Goal: Complete application form

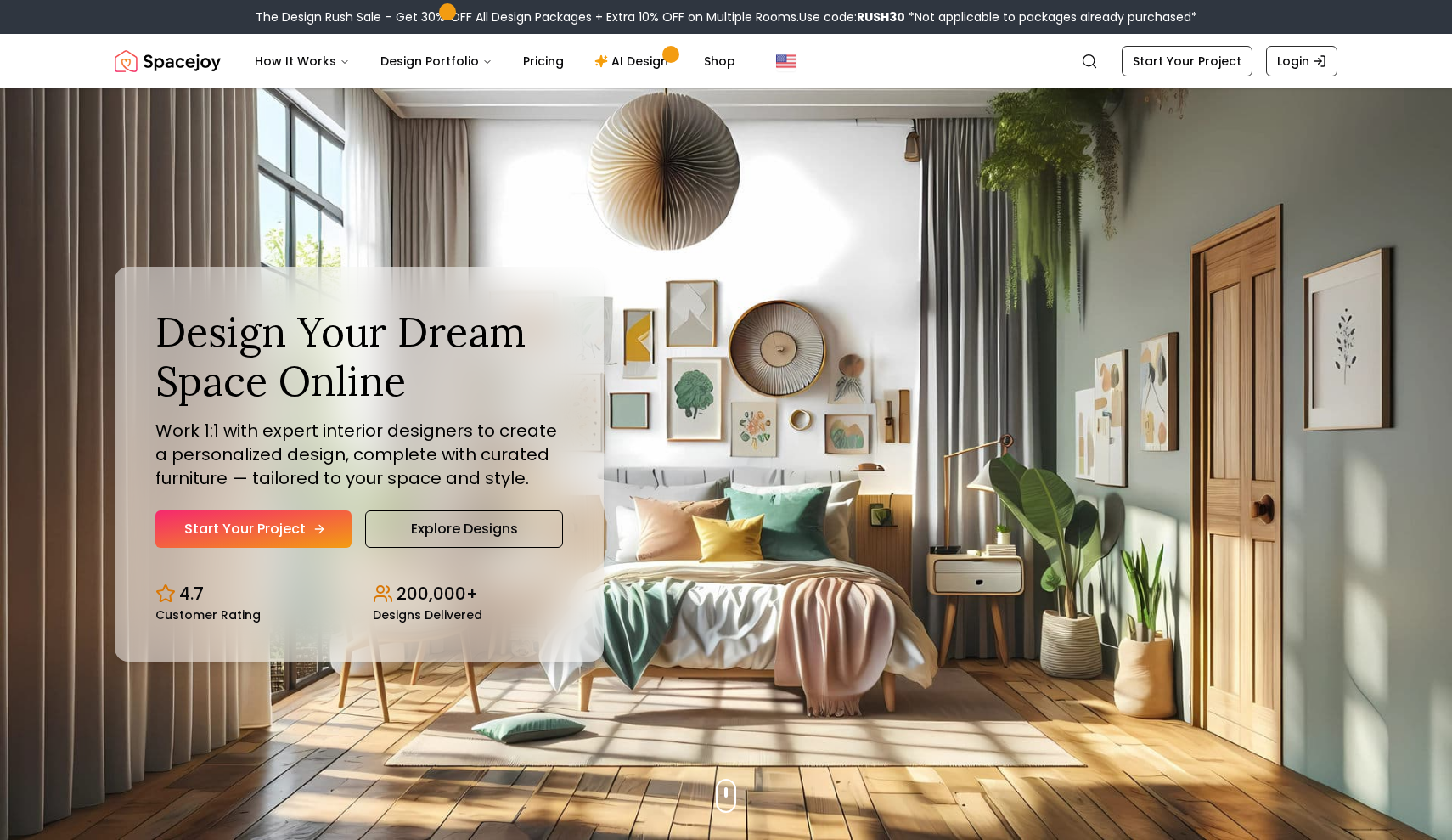
click at [290, 531] on link "Start Your Project" at bounding box center [254, 528] width 196 height 37
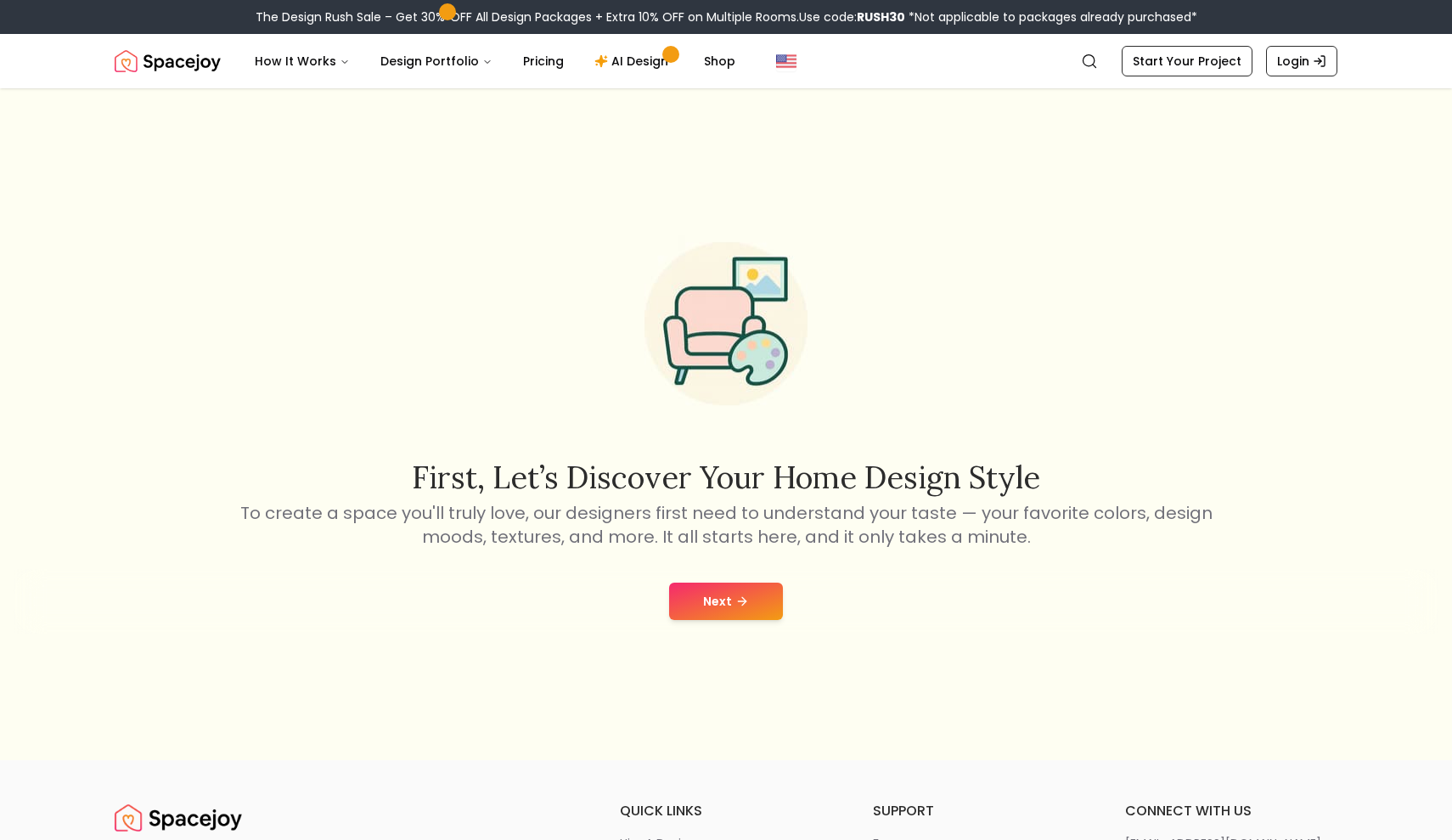
click at [756, 593] on button "Next" at bounding box center [726, 601] width 114 height 37
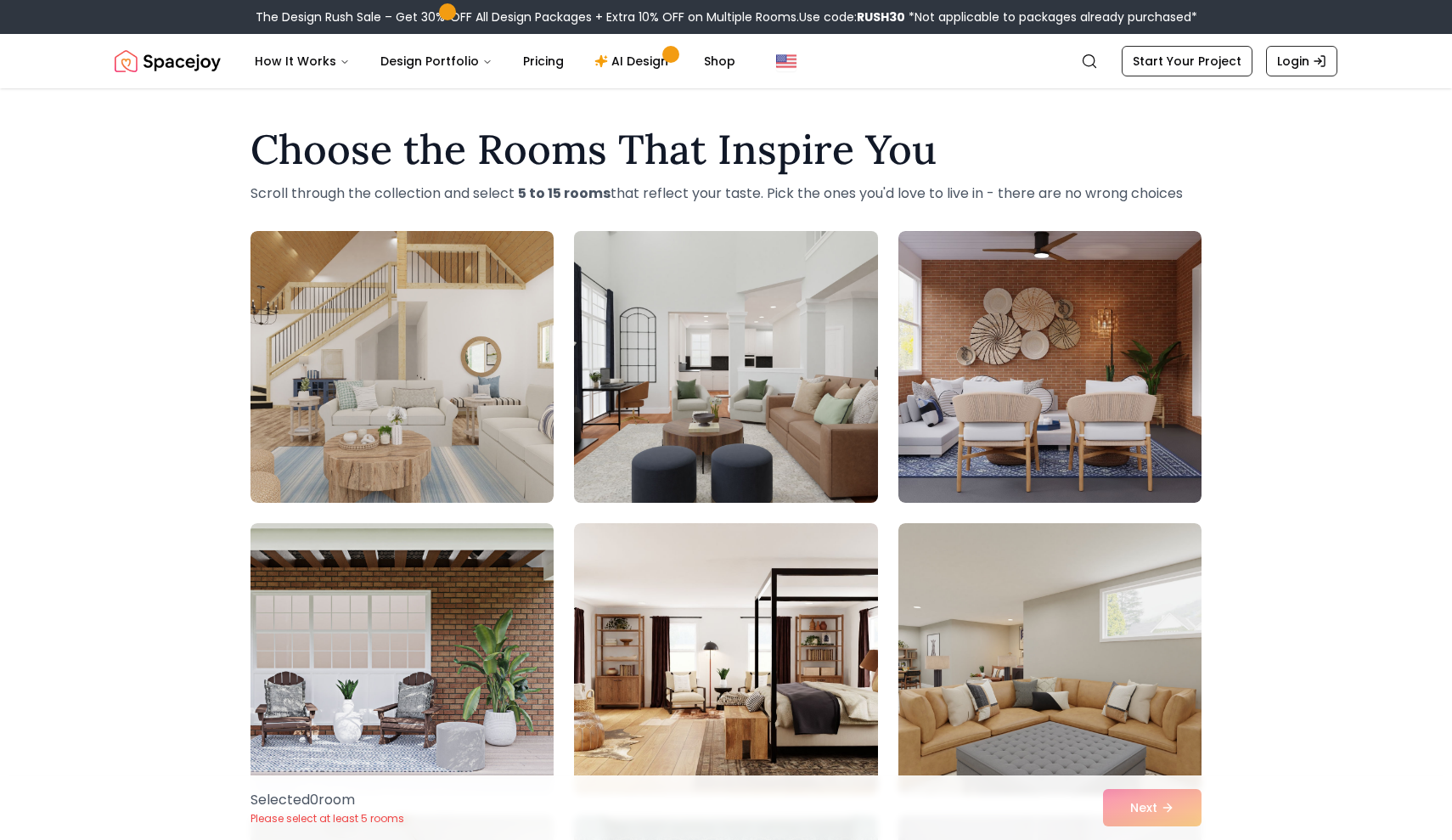
click at [709, 426] on img at bounding box center [726, 367] width 318 height 286
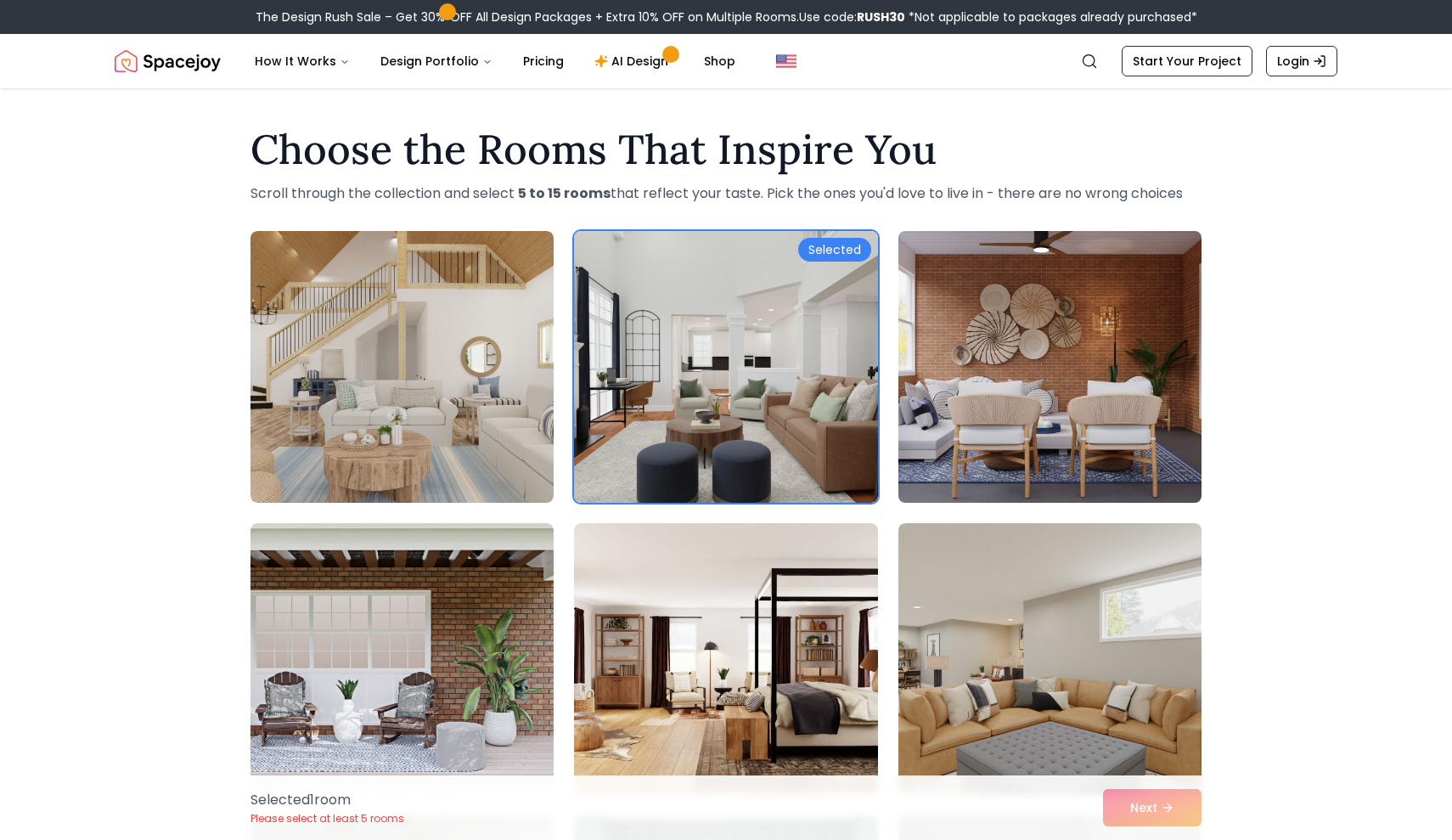
click at [1110, 489] on img at bounding box center [1050, 367] width 318 height 286
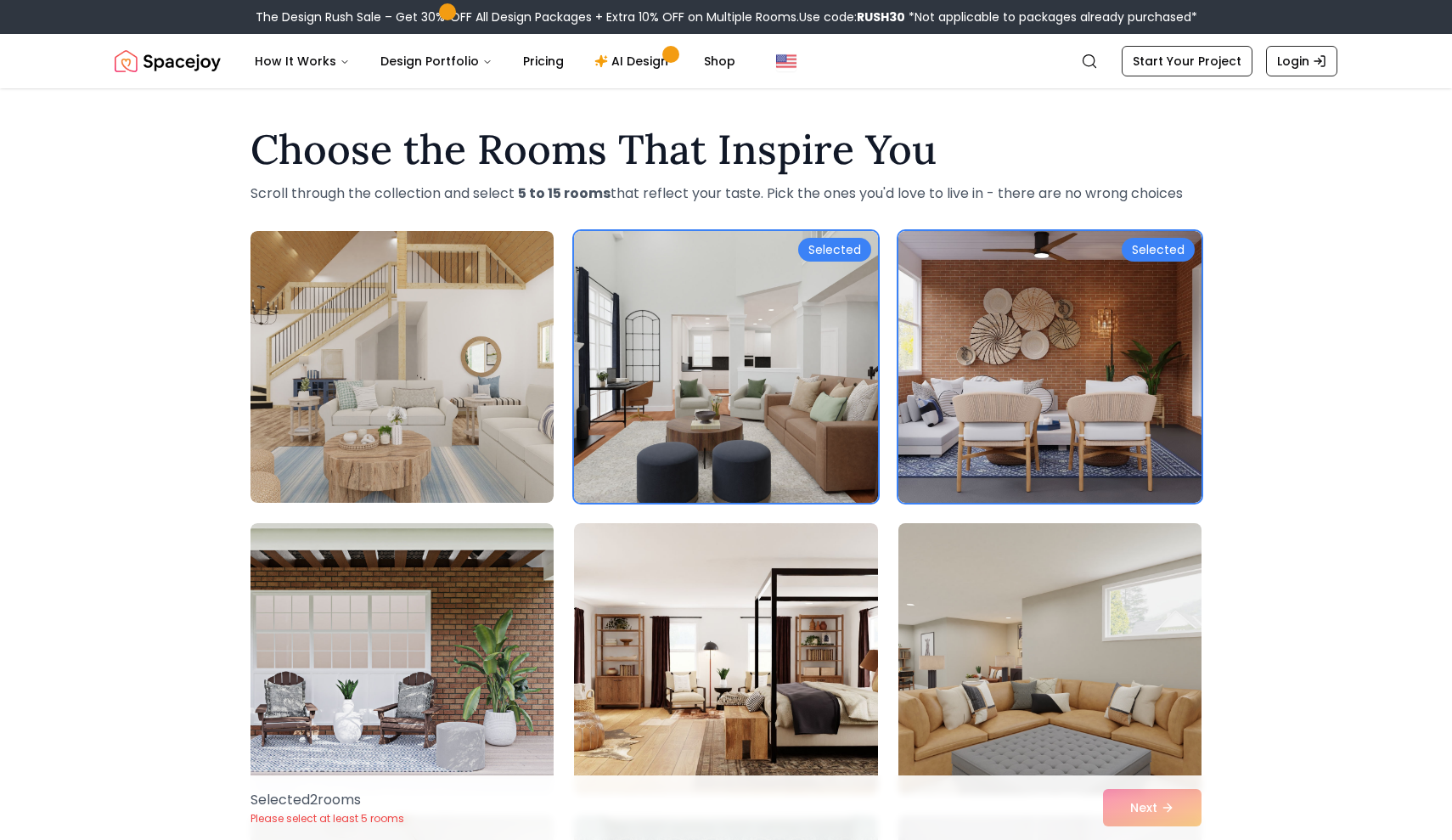
click at [1087, 640] on img at bounding box center [1050, 659] width 318 height 286
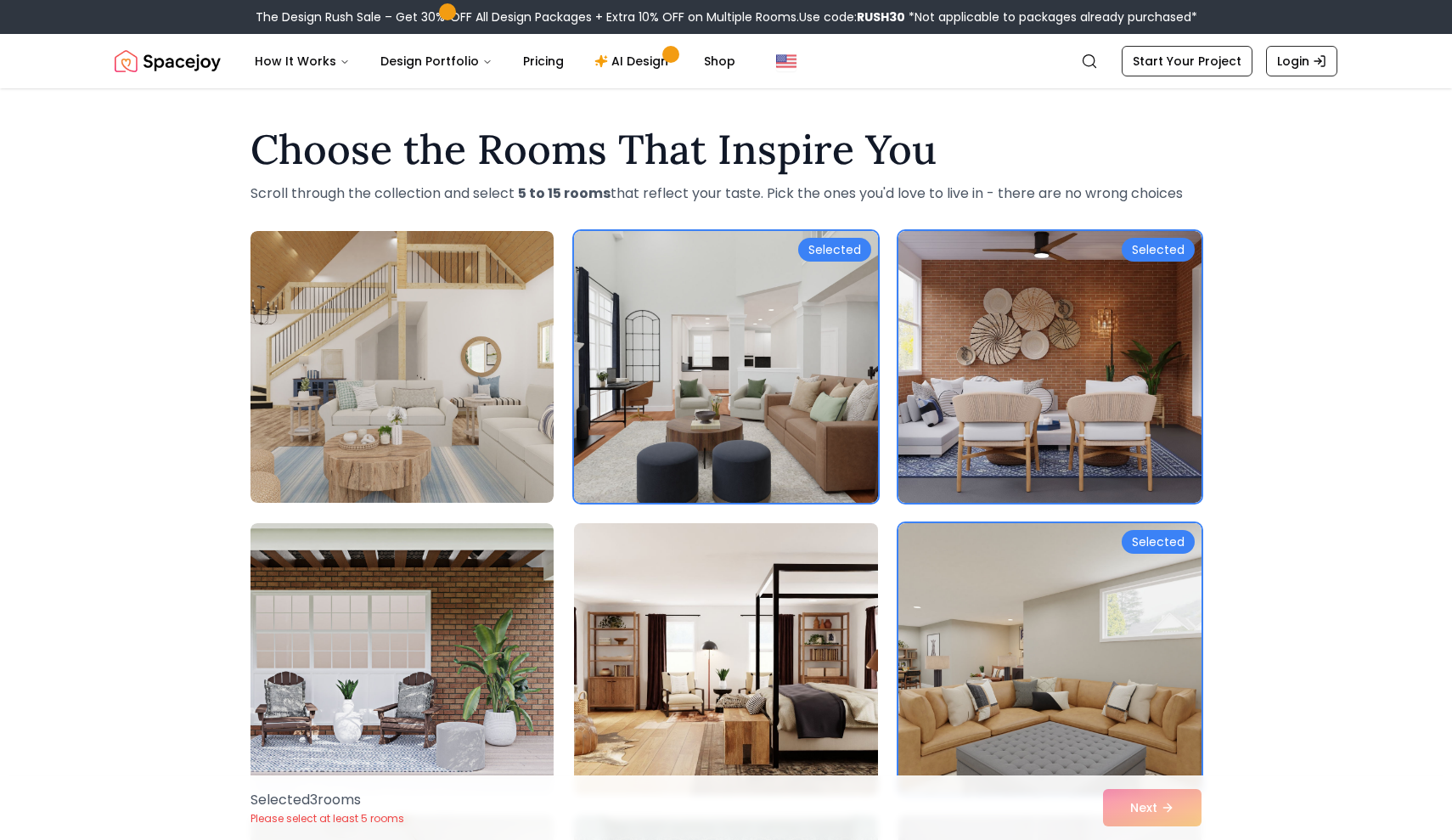
click at [868, 719] on img at bounding box center [726, 659] width 318 height 286
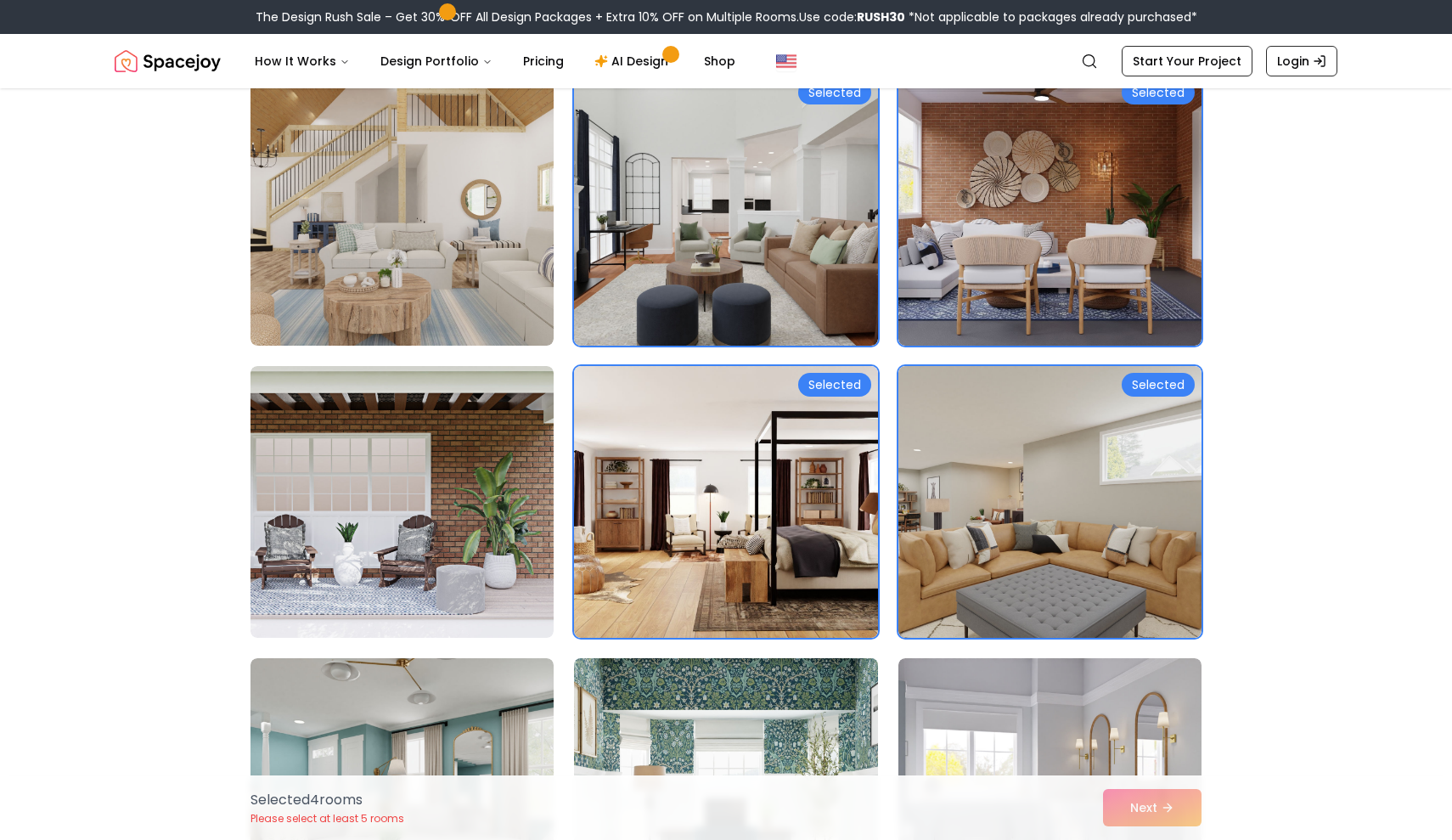
click at [869, 719] on img at bounding box center [726, 794] width 318 height 286
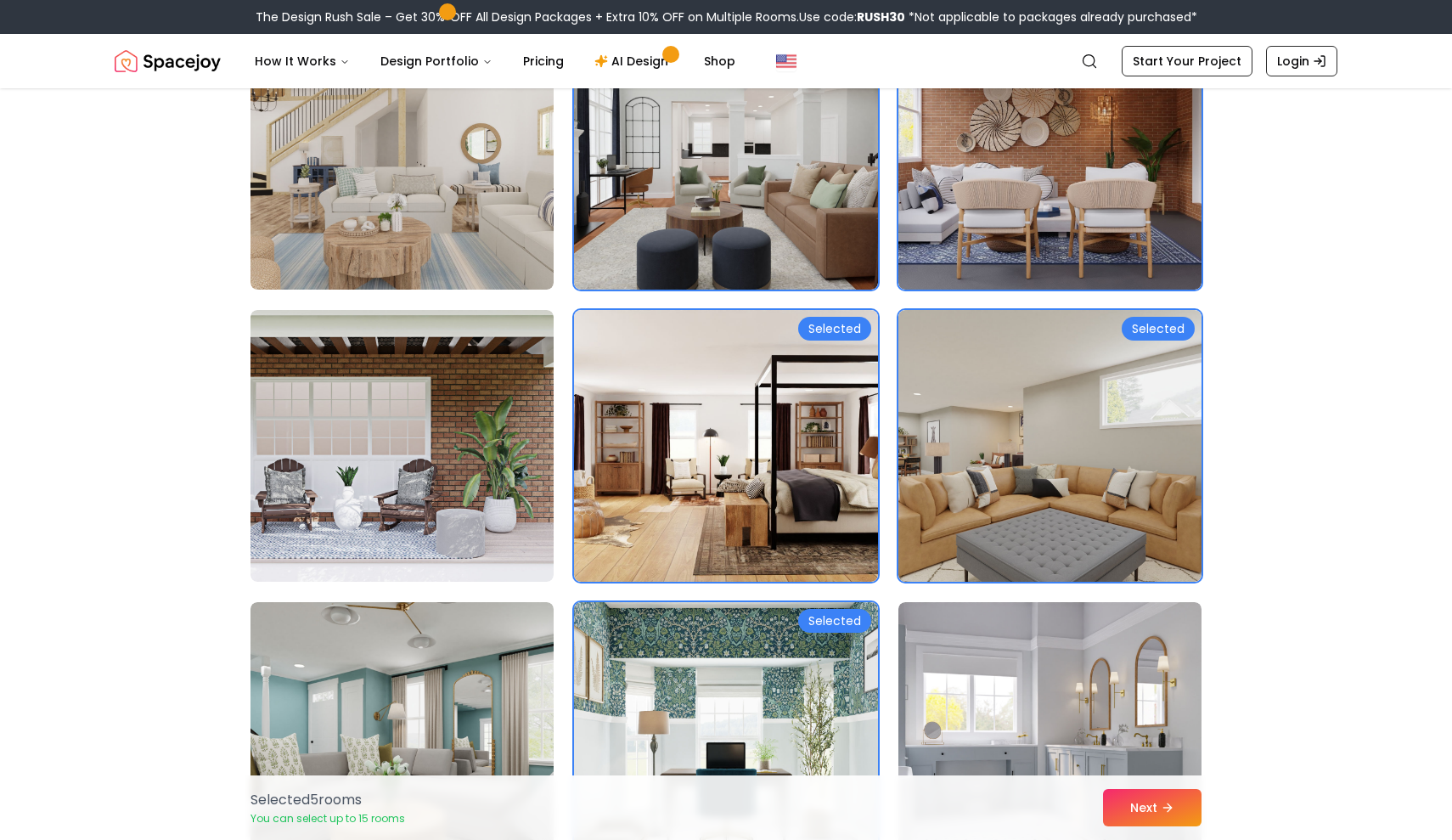
scroll to position [219, 0]
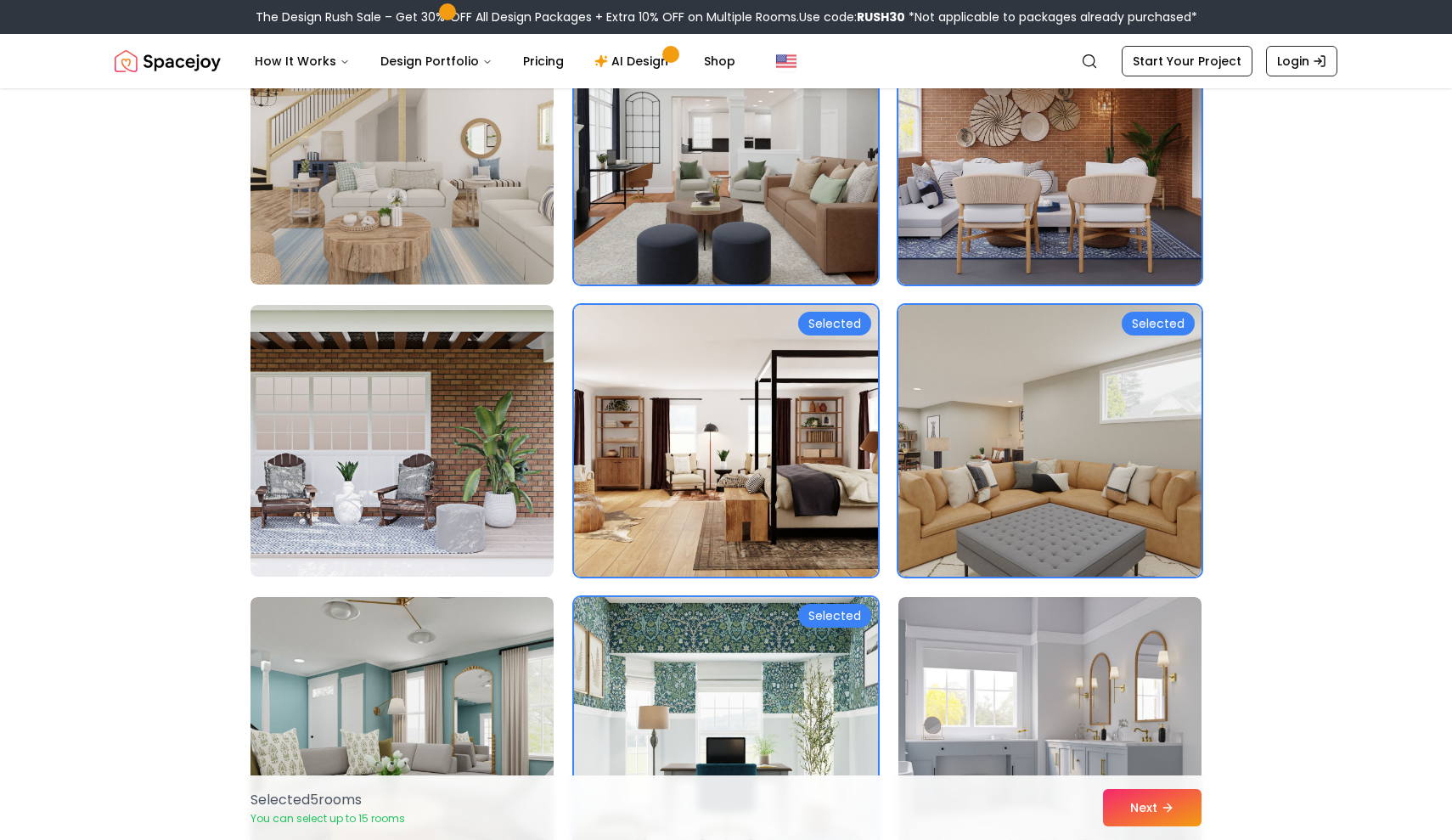
click at [1128, 828] on div "Selected 5 room s You can select up to 15 rooms Next" at bounding box center [726, 807] width 979 height 65
click at [1099, 717] on img at bounding box center [1050, 733] width 318 height 286
click at [1134, 812] on button "Next" at bounding box center [1152, 807] width 98 height 37
